Goal: Information Seeking & Learning: Learn about a topic

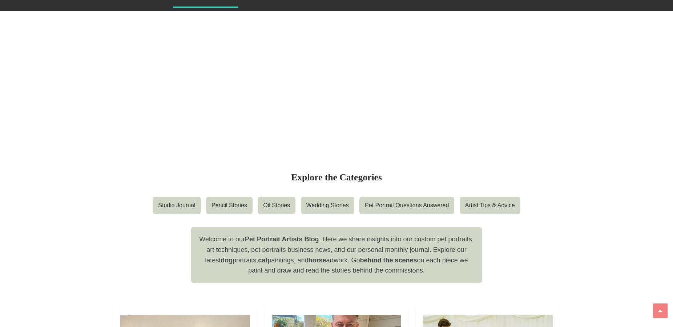
scroll to position [111, 0]
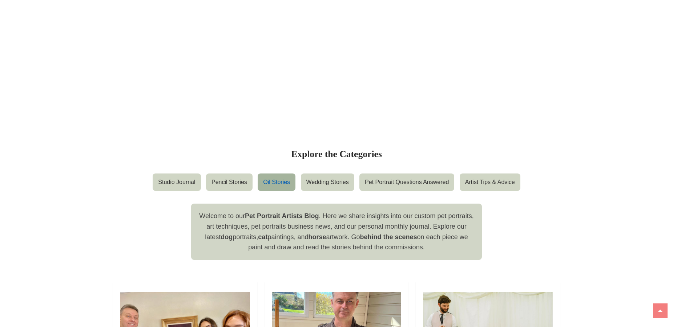
click at [277, 183] on link "Oil Stories" at bounding box center [277, 182] width 38 height 17
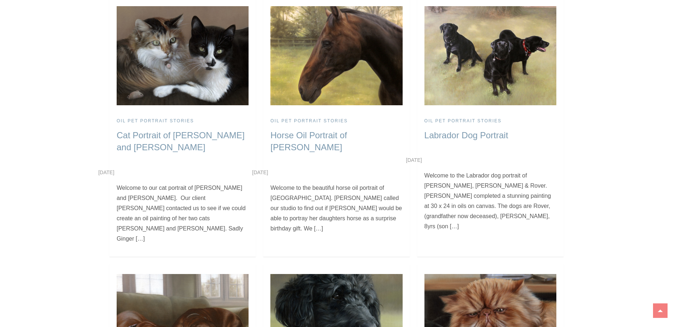
scroll to position [10726, 0]
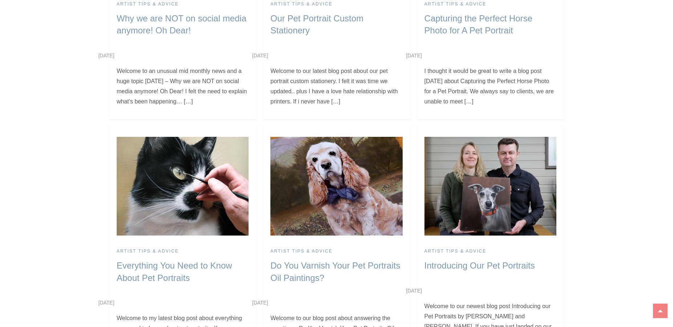
scroll to position [1371, 0]
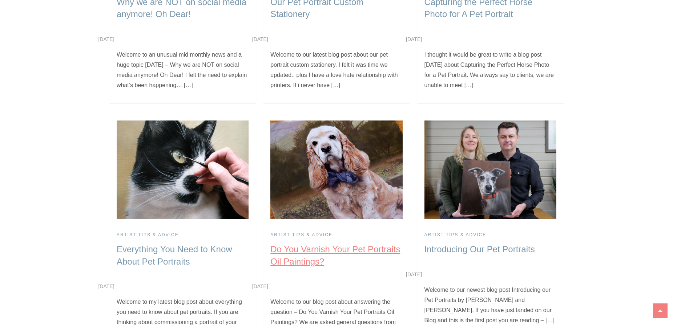
click at [313, 244] on link "Do You Varnish Your Pet Portraits Oil Paintings?" at bounding box center [335, 255] width 130 height 22
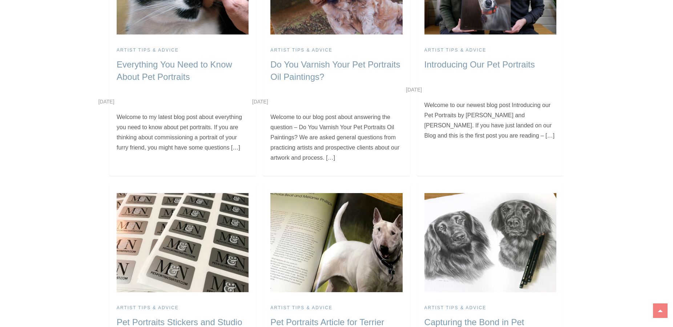
scroll to position [1445, 0]
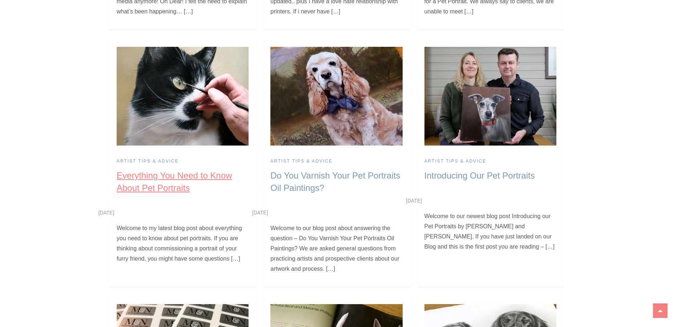
click at [171, 171] on link "Everything You Need to Know About Pet Portraits" at bounding box center [175, 182] width 116 height 22
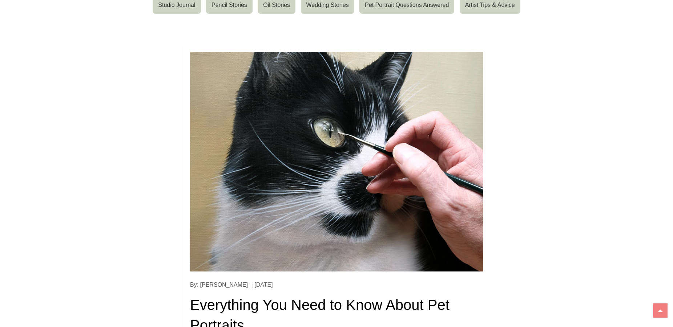
scroll to position [111, 0]
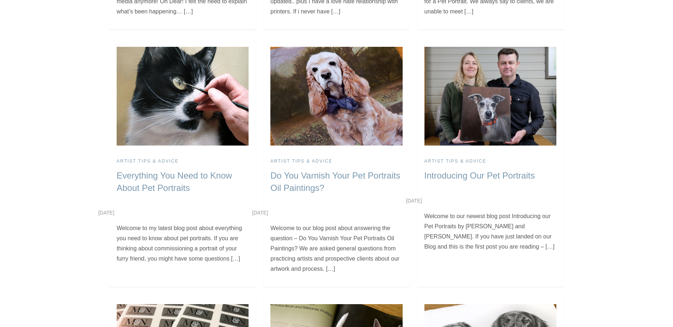
scroll to position [1445, 0]
click at [459, 171] on link "Introducing Our Pet Portraits" at bounding box center [479, 176] width 110 height 10
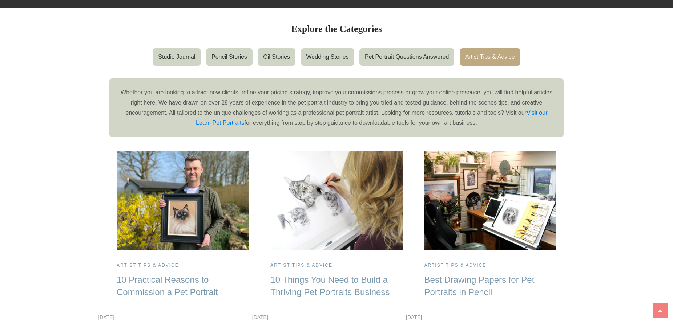
scroll to position [37, 0]
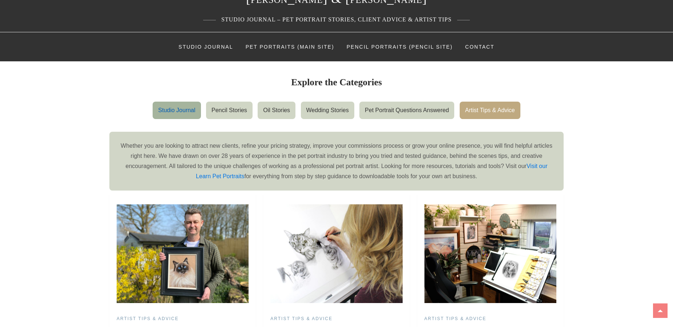
click at [173, 109] on link "Studio Journal" at bounding box center [177, 110] width 48 height 17
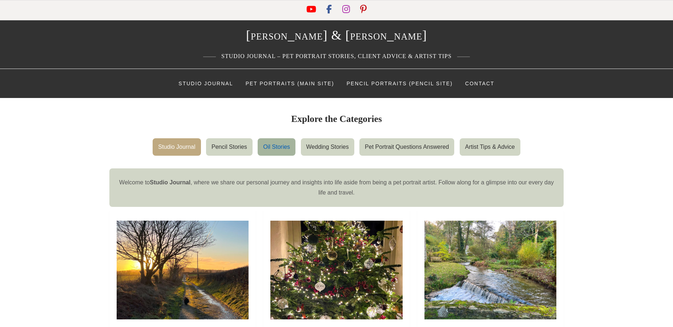
click at [274, 147] on link "Oil Stories" at bounding box center [277, 146] width 38 height 17
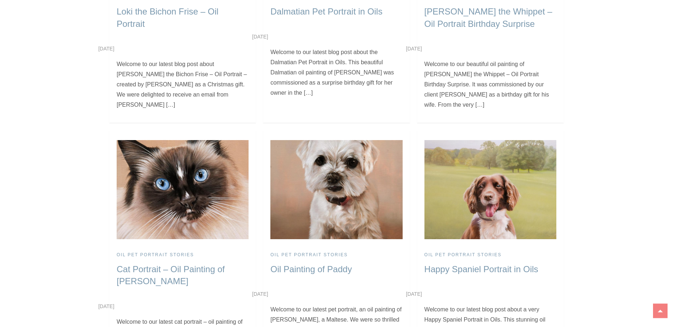
scroll to position [2668, 0]
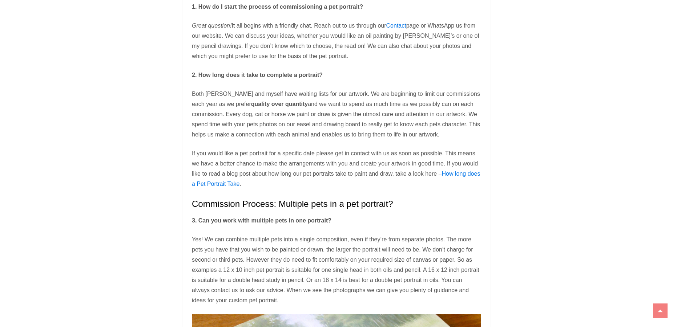
scroll to position [1000, 0]
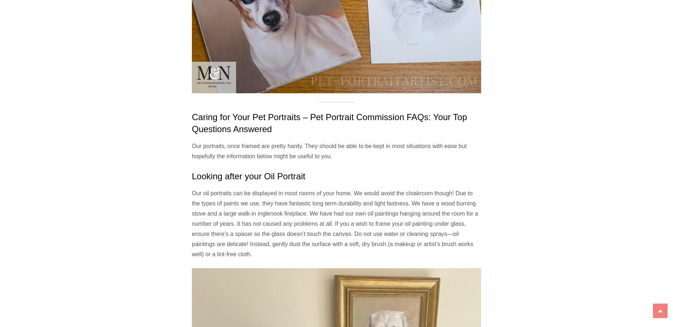
scroll to position [4390, 0]
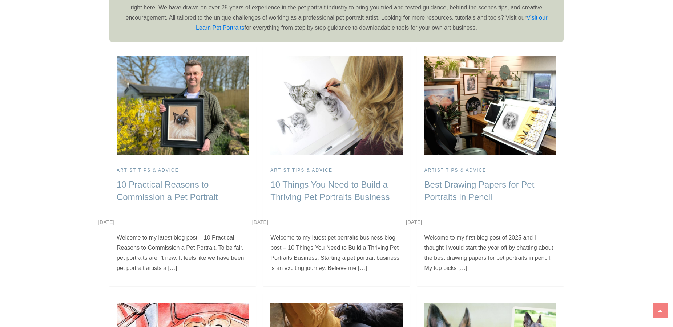
scroll to position [185, 0]
click at [162, 197] on link "10 Practical Reasons to Commission a Pet Portrait" at bounding box center [167, 191] width 101 height 22
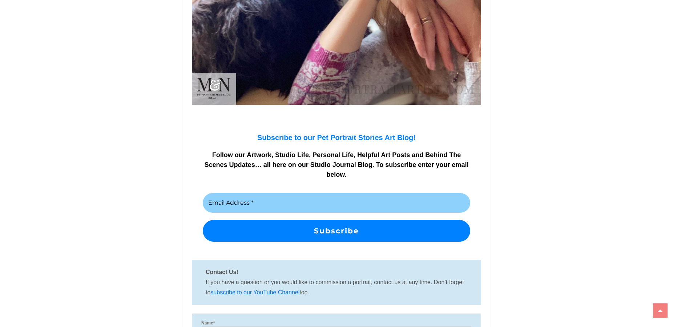
scroll to position [5594, 0]
